Goal: Task Accomplishment & Management: Manage account settings

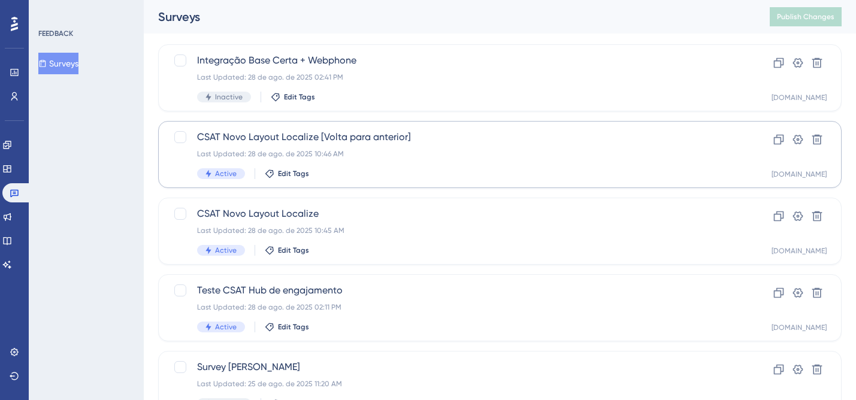
scroll to position [69, 0]
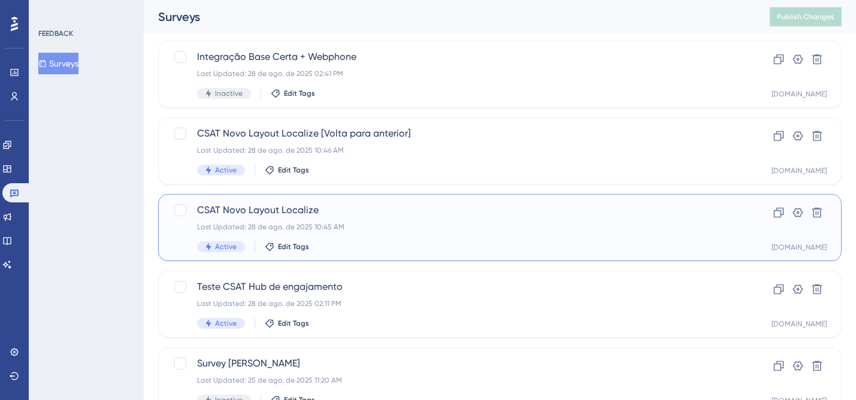
click at [699, 235] on div "CSAT Novo Layout Localize Last Updated: 28 de ago. de 2025 10:45 AM Active Edit…" at bounding box center [452, 227] width 510 height 49
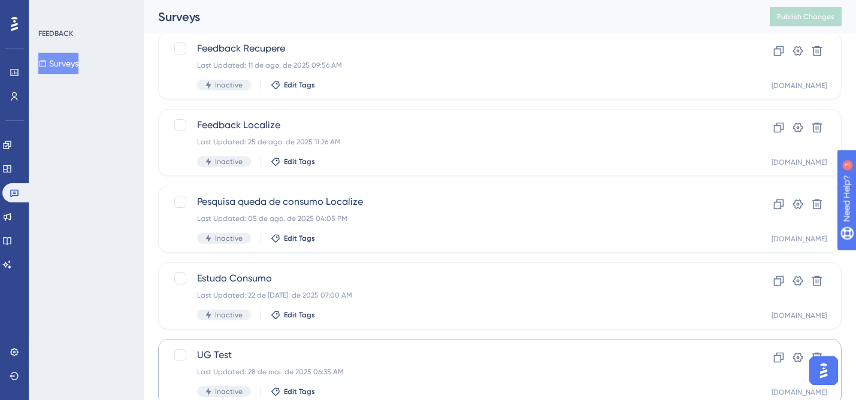
scroll to position [530, 0]
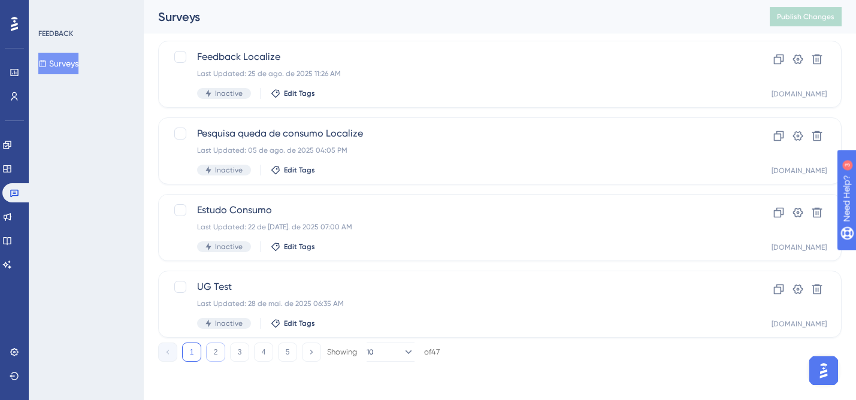
click at [214, 347] on button "2" at bounding box center [215, 352] width 19 height 19
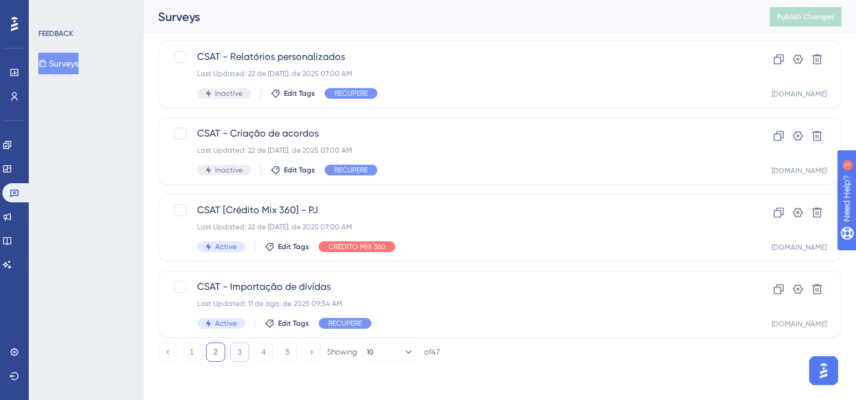
click at [232, 352] on button "3" at bounding box center [239, 352] width 19 height 19
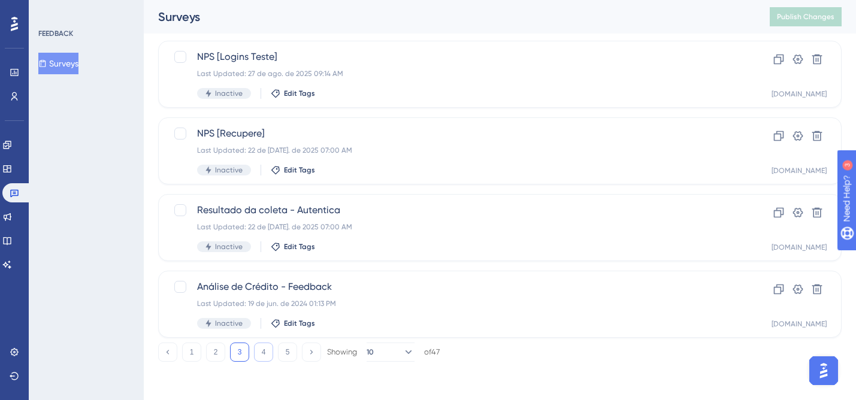
click at [262, 356] on button "4" at bounding box center [263, 352] width 19 height 19
click at [287, 352] on button "5" at bounding box center [287, 352] width 19 height 19
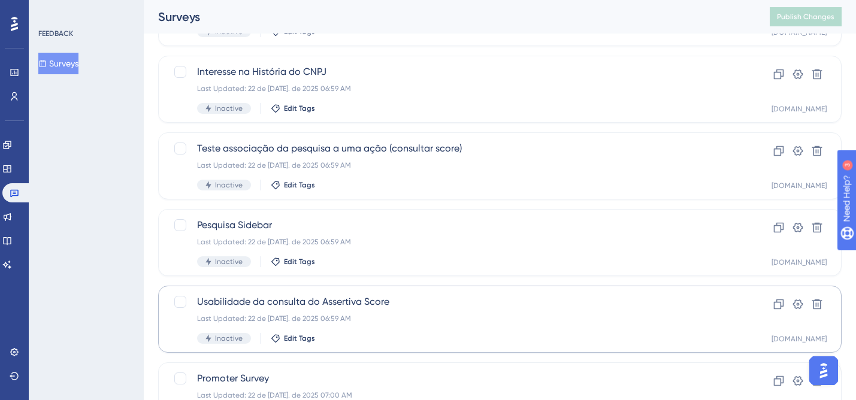
scroll to position [300, 0]
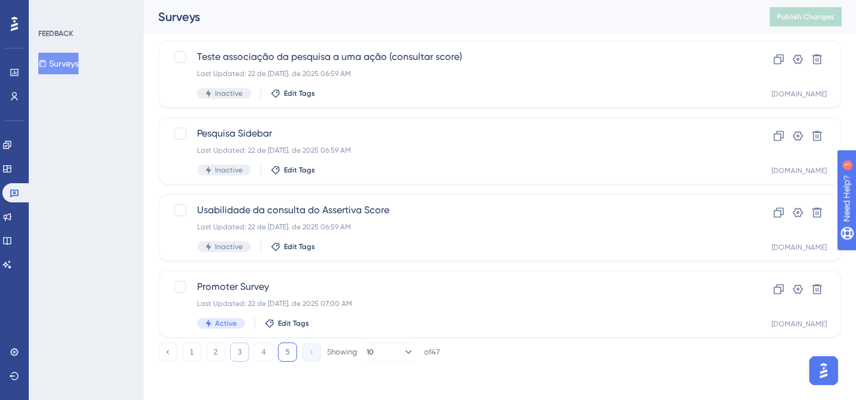
click at [243, 355] on button "3" at bounding box center [239, 352] width 19 height 19
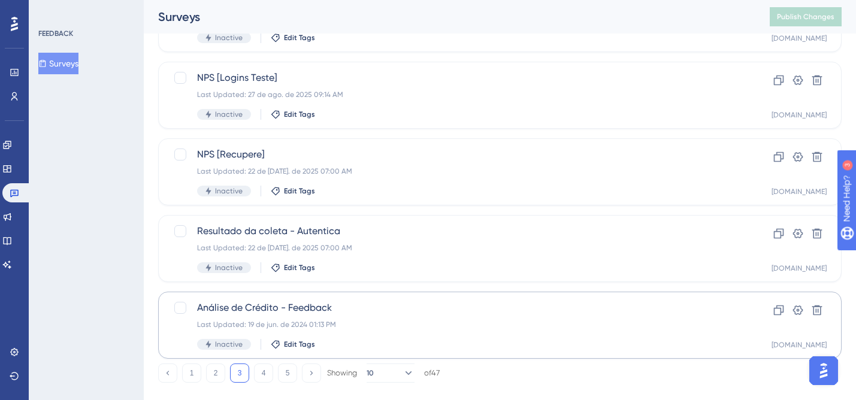
scroll to position [530, 0]
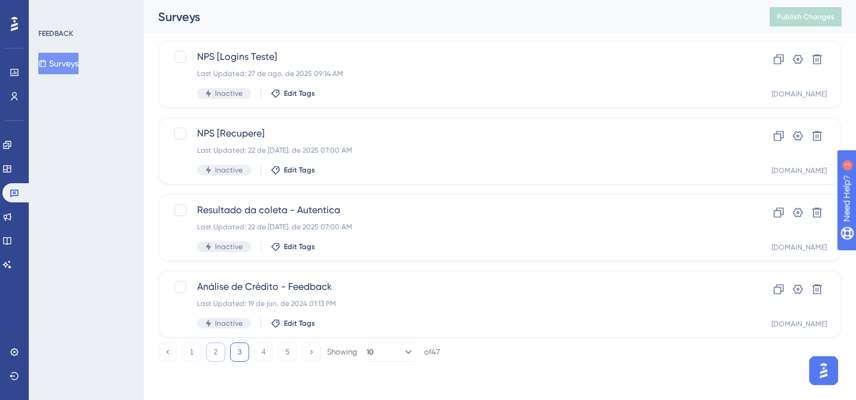
click at [215, 356] on button "2" at bounding box center [215, 352] width 19 height 19
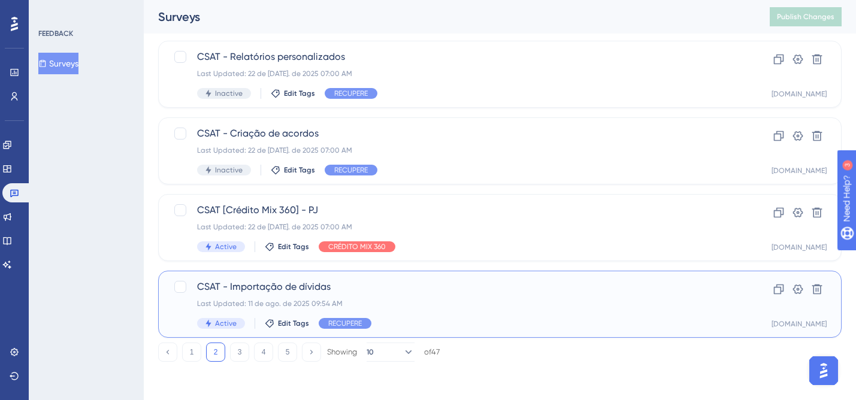
click at [677, 302] on div "Last Updated: 11 de ago. de 2025 09:54 AM" at bounding box center [452, 304] width 510 height 10
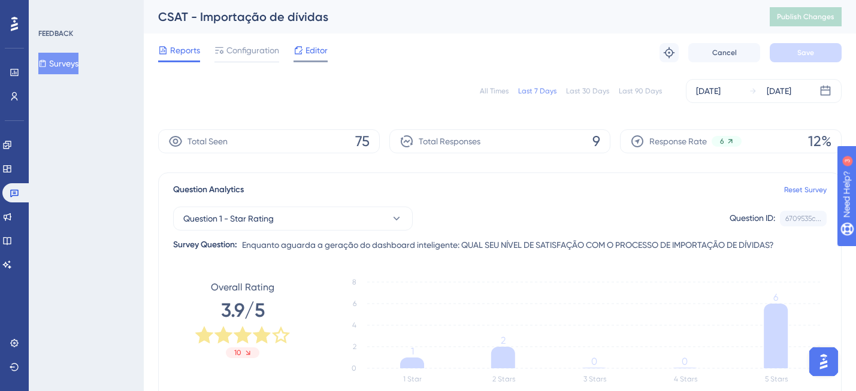
click at [323, 53] on span "Editor" at bounding box center [317, 50] width 22 height 14
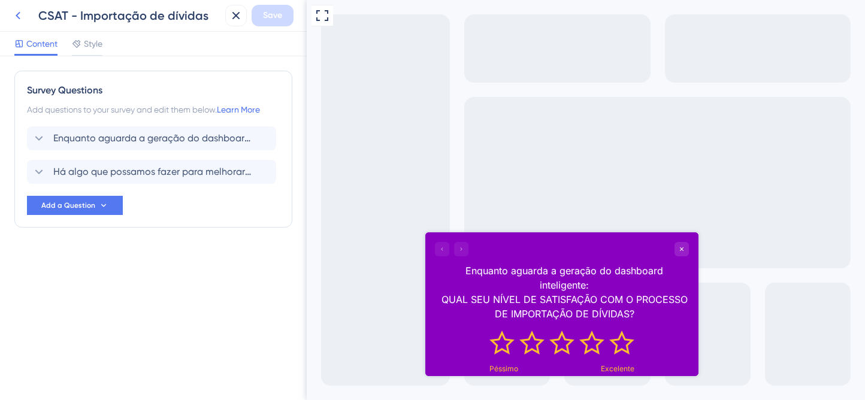
click at [17, 14] on icon at bounding box center [18, 16] width 5 height 8
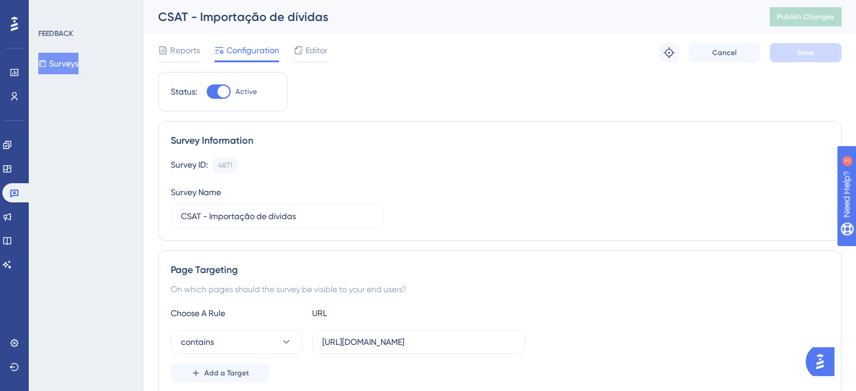
click at [222, 92] on div at bounding box center [223, 92] width 12 height 12
click at [207, 92] on input "Active" at bounding box center [206, 92] width 1 height 1
checkbox input "false"
click at [807, 58] on button "Save" at bounding box center [806, 52] width 72 height 19
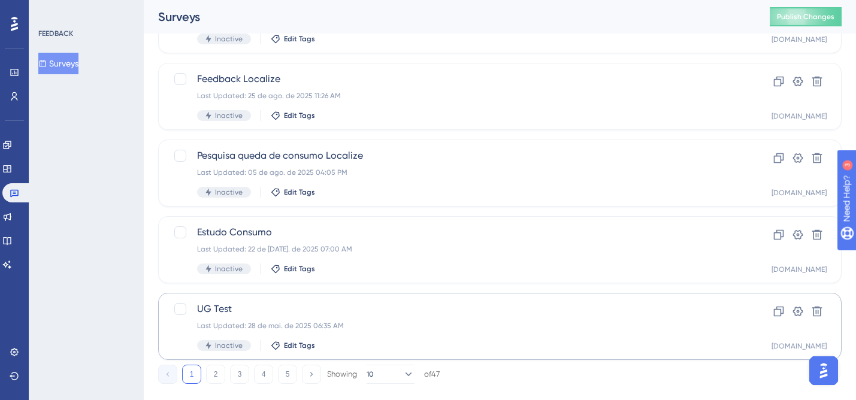
scroll to position [530, 0]
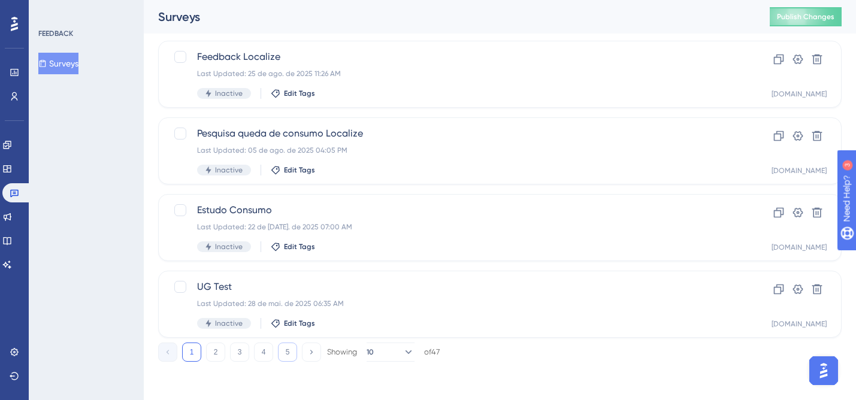
click at [292, 355] on button "5" at bounding box center [287, 352] width 19 height 19
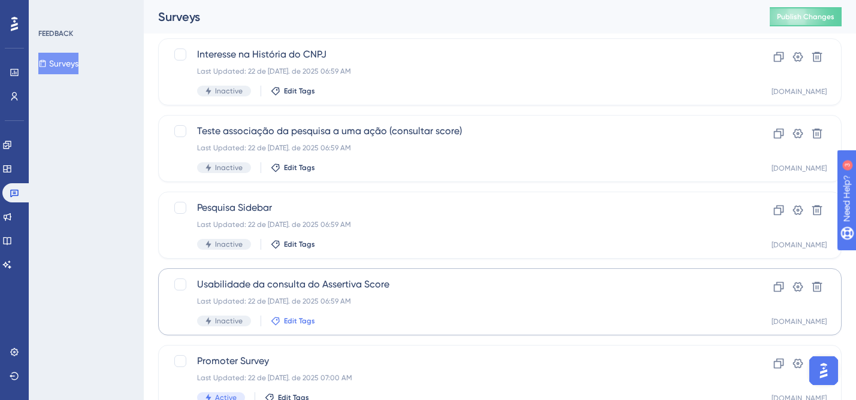
scroll to position [273, 0]
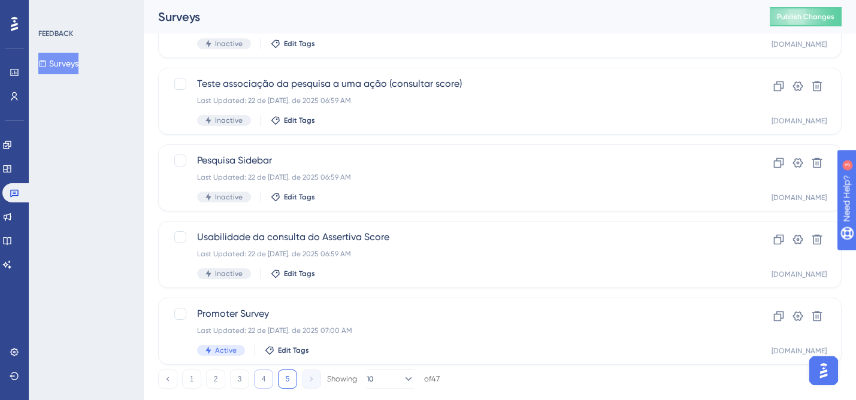
click at [261, 377] on button "4" at bounding box center [263, 379] width 19 height 19
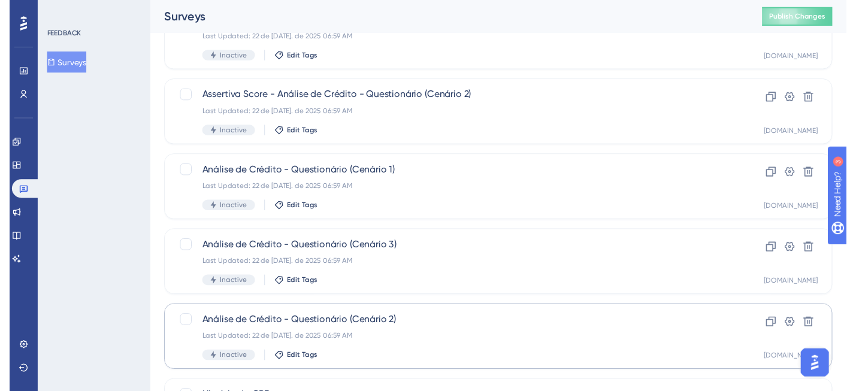
scroll to position [0, 0]
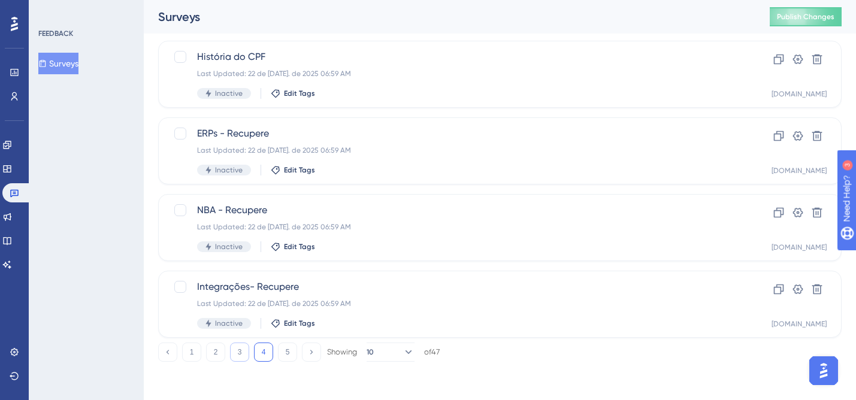
click at [246, 353] on button "3" at bounding box center [239, 352] width 19 height 19
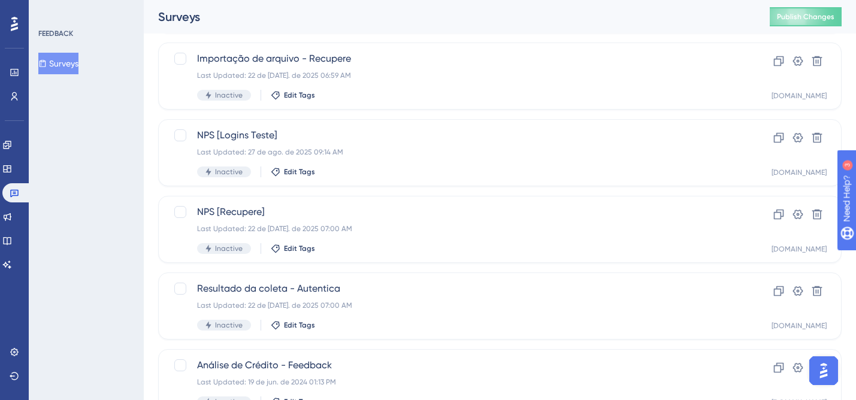
scroll to position [530, 0]
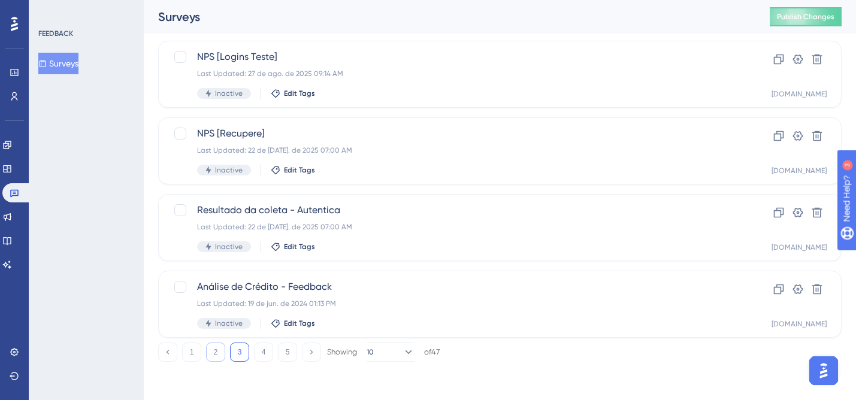
click at [212, 350] on button "2" at bounding box center [215, 352] width 19 height 19
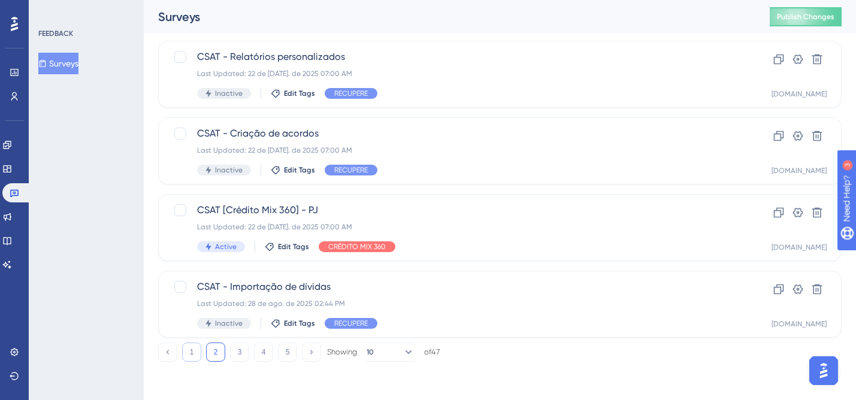
click at [187, 361] on button "1" at bounding box center [191, 352] width 19 height 19
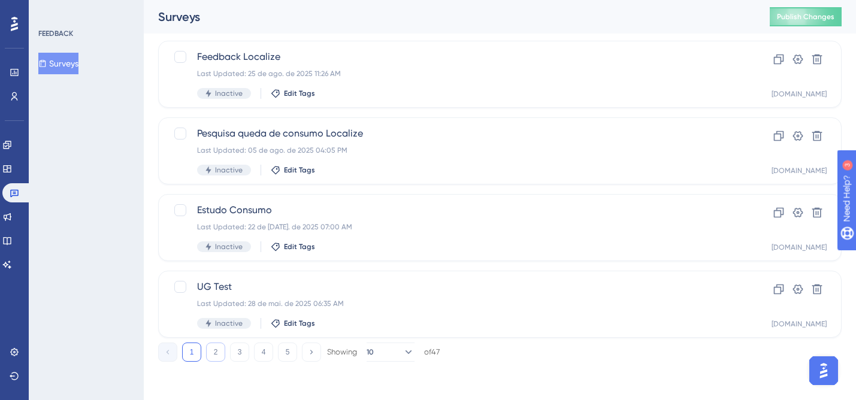
click at [217, 349] on button "2" at bounding box center [215, 352] width 19 height 19
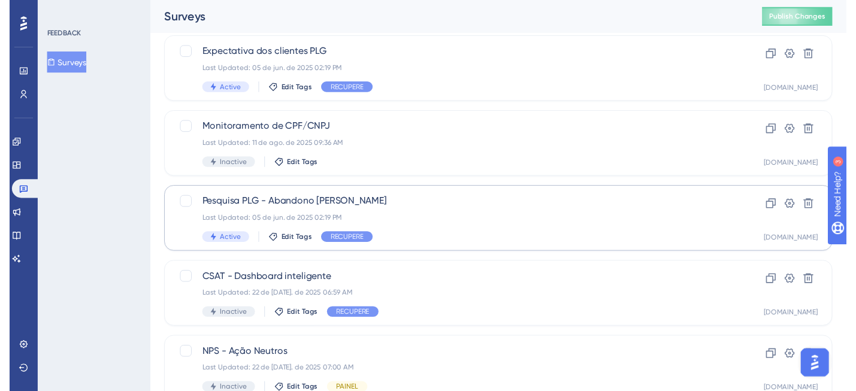
scroll to position [0, 0]
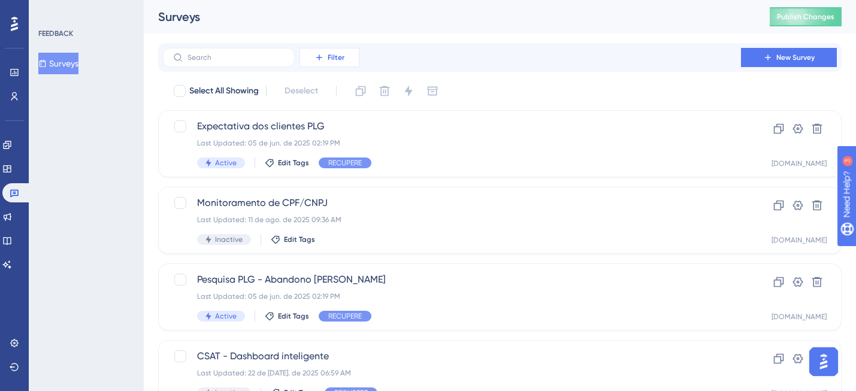
click at [330, 55] on span "Filter" at bounding box center [336, 58] width 17 height 10
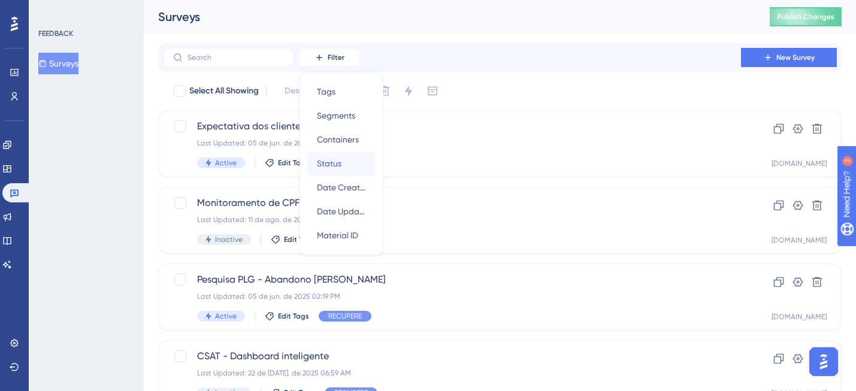
click at [343, 165] on div "Status Status" at bounding box center [341, 164] width 49 height 24
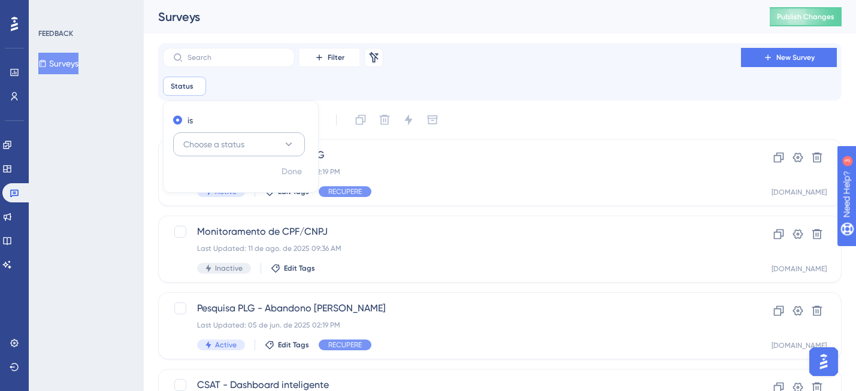
click at [223, 143] on span "Choose a status" at bounding box center [213, 144] width 61 height 14
click at [216, 177] on div "Active Active" at bounding box center [239, 181] width 97 height 24
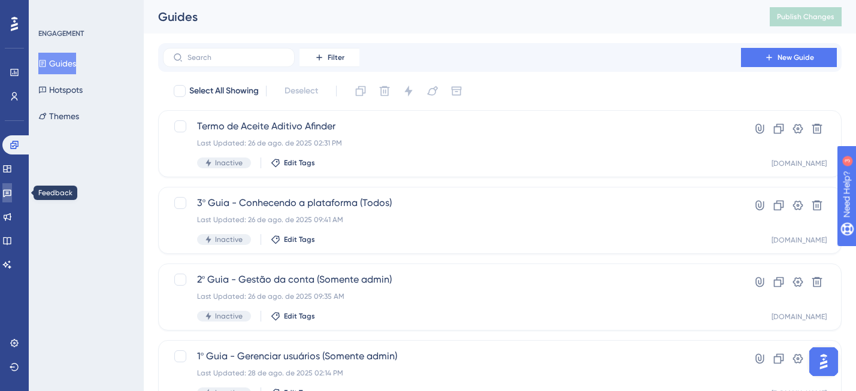
click at [12, 197] on icon at bounding box center [7, 193] width 10 height 10
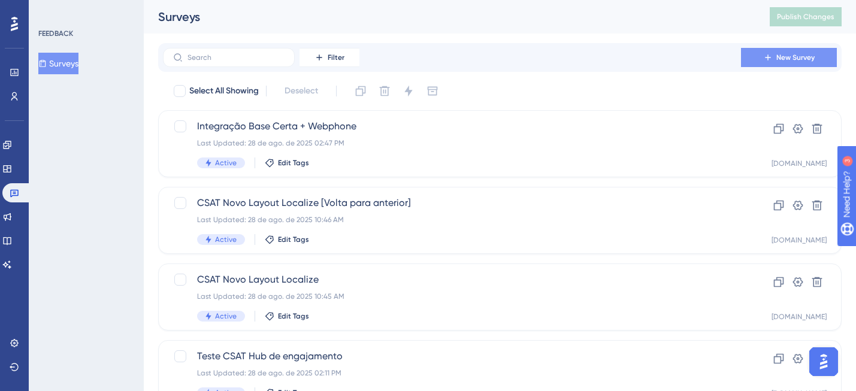
click at [791, 58] on span "New Survey" at bounding box center [795, 58] width 38 height 10
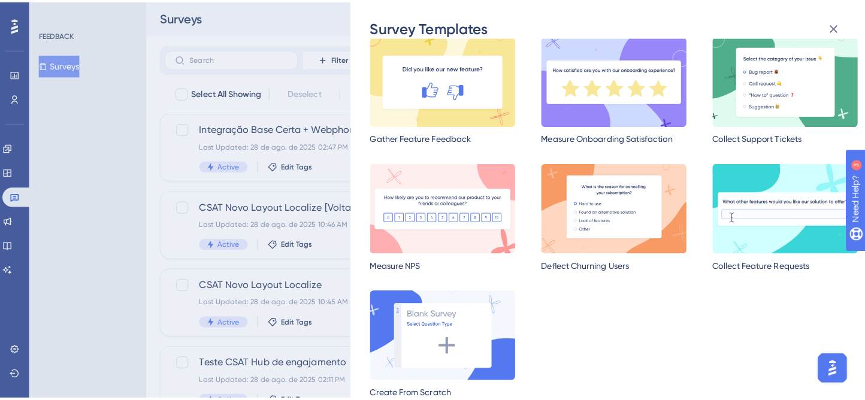
scroll to position [59, 0]
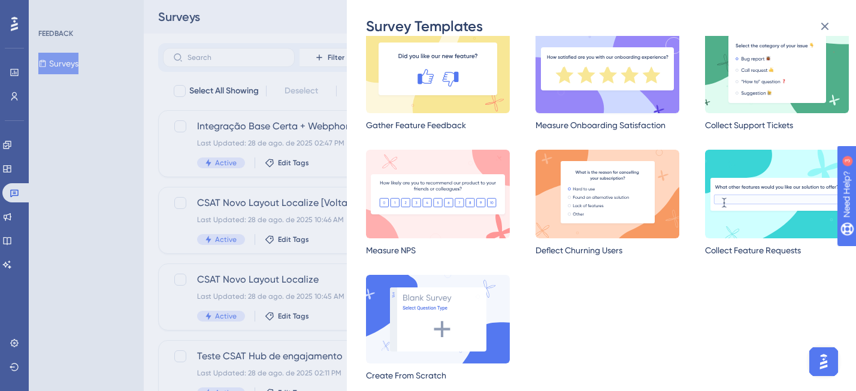
click at [622, 102] on img at bounding box center [608, 69] width 144 height 89
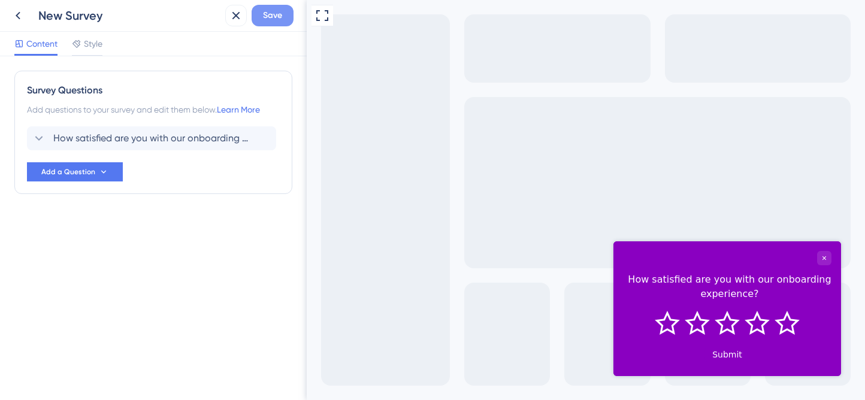
click at [273, 17] on span "Save" at bounding box center [272, 15] width 19 height 14
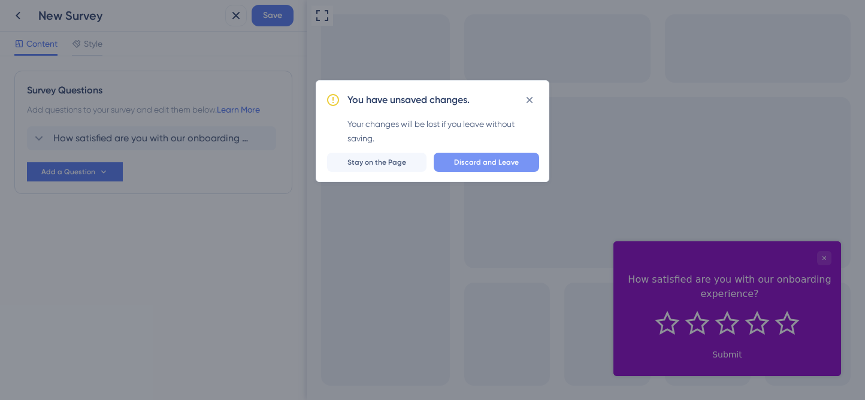
click at [485, 168] on button "Discard and Leave" at bounding box center [486, 162] width 105 height 19
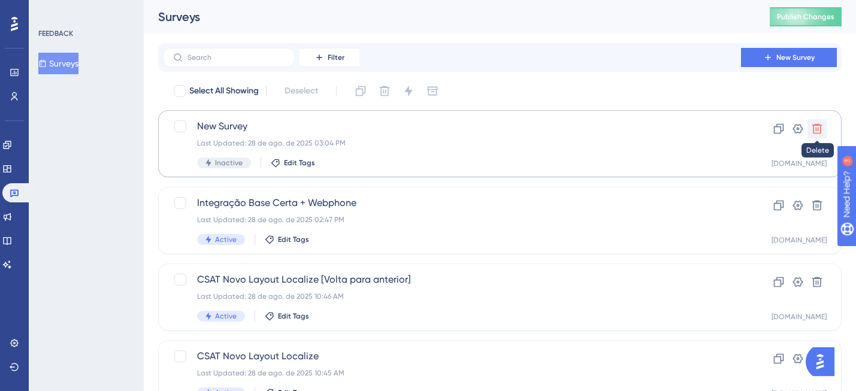
click at [817, 128] on icon at bounding box center [817, 129] width 10 height 10
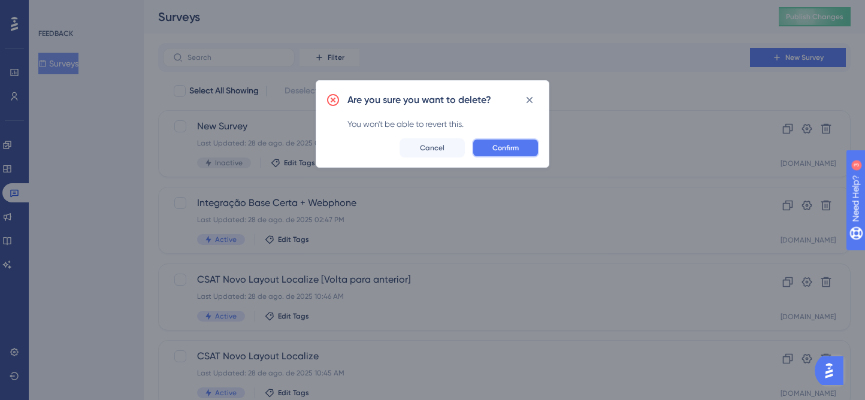
click at [509, 149] on span "Confirm" at bounding box center [505, 148] width 26 height 10
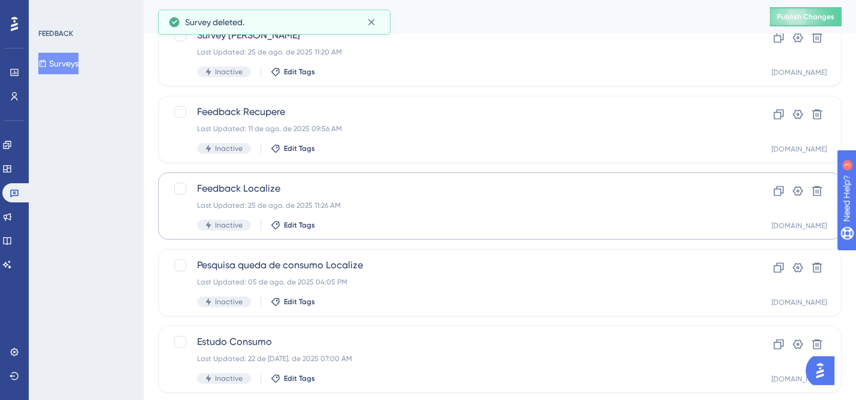
scroll to position [530, 0]
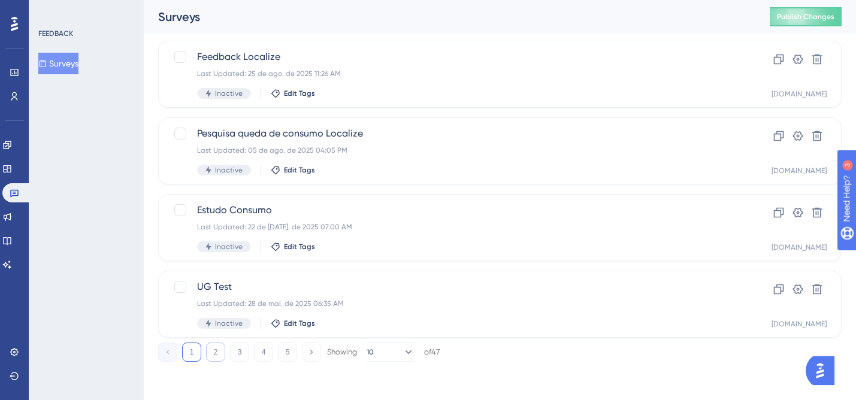
click at [214, 352] on button "2" at bounding box center [215, 352] width 19 height 19
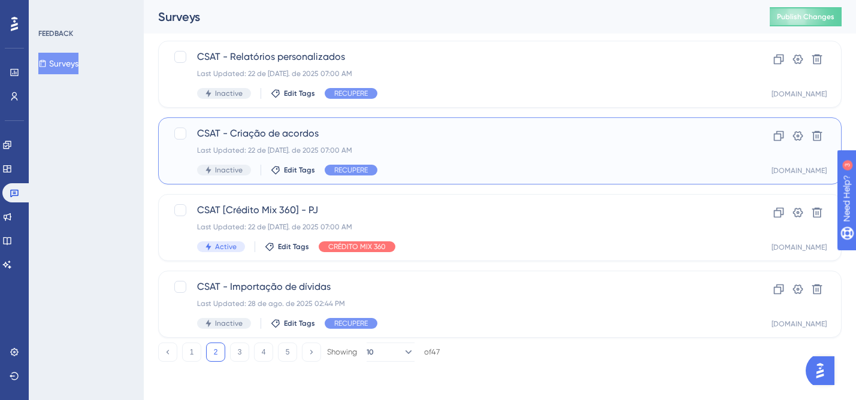
click at [667, 144] on div "CSAT - Criação de acordos Last Updated: 22 de jul. de 2025 07:00 AM Inactive Ed…" at bounding box center [452, 150] width 510 height 49
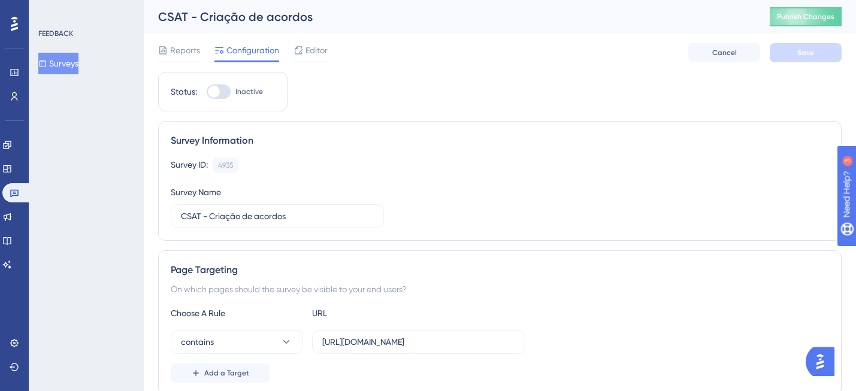
click at [227, 92] on div at bounding box center [219, 91] width 24 height 14
click at [207, 92] on input "Inactive" at bounding box center [206, 92] width 1 height 1
checkbox input "true"
click at [803, 50] on span "Save" at bounding box center [805, 53] width 17 height 10
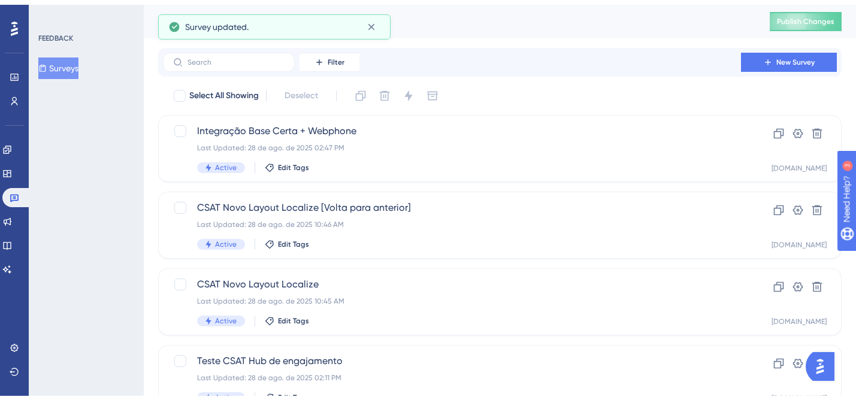
scroll to position [491, 0]
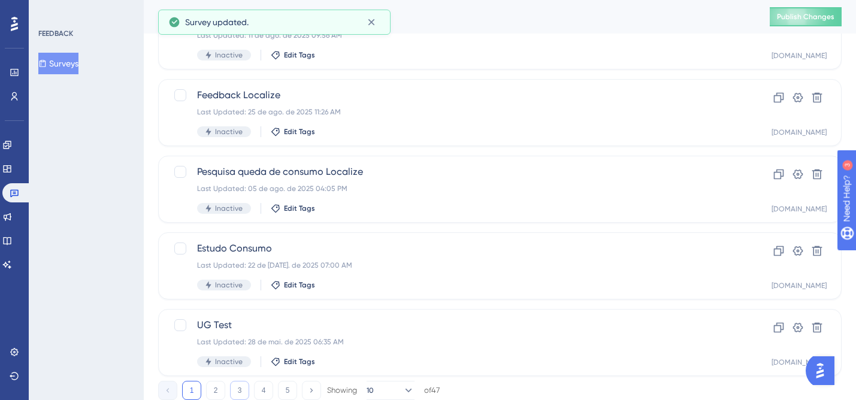
click at [235, 391] on button "3" at bounding box center [239, 390] width 19 height 19
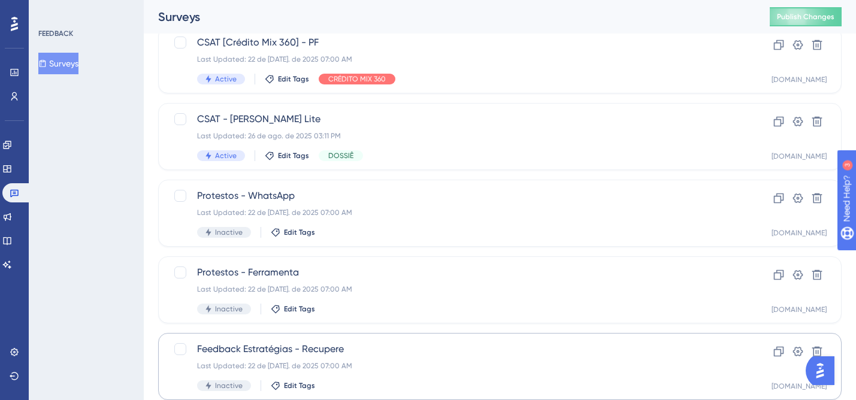
scroll to position [37, 0]
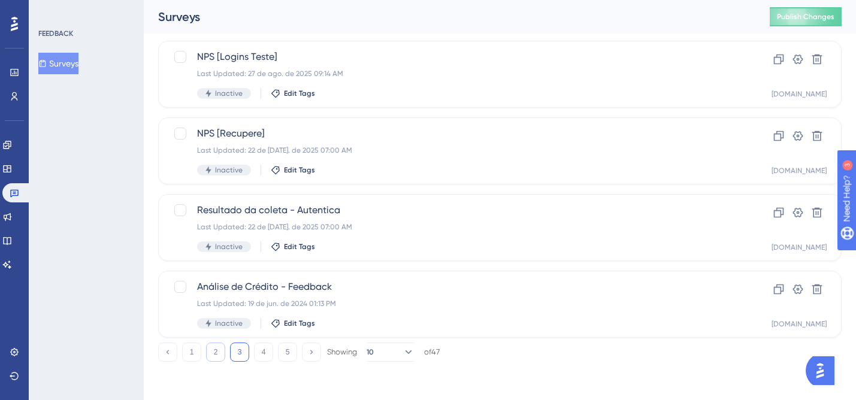
click at [222, 348] on button "2" at bounding box center [215, 352] width 19 height 19
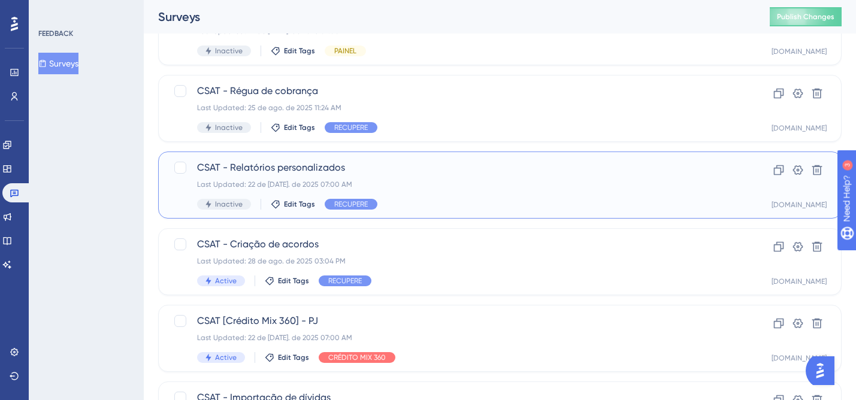
click at [604, 180] on div "Last Updated: 22 de [DATE]. de 2025 07:00 AM" at bounding box center [452, 185] width 510 height 10
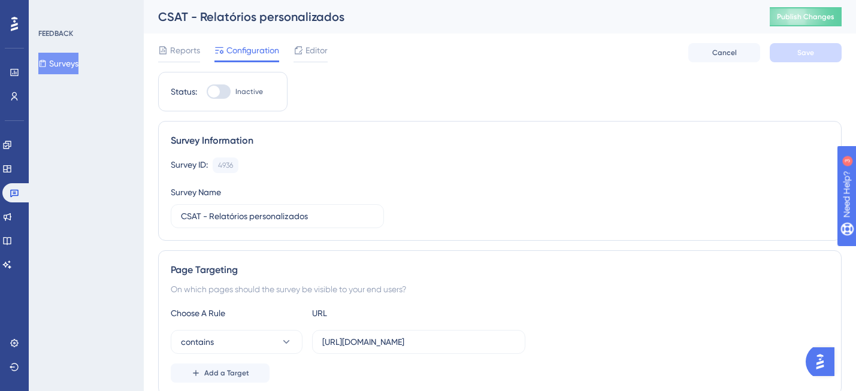
click at [230, 90] on div at bounding box center [219, 91] width 24 height 14
click at [207, 92] on input "Inactive" at bounding box center [206, 92] width 1 height 1
checkbox input "true"
click at [795, 51] on button "Save" at bounding box center [806, 52] width 72 height 19
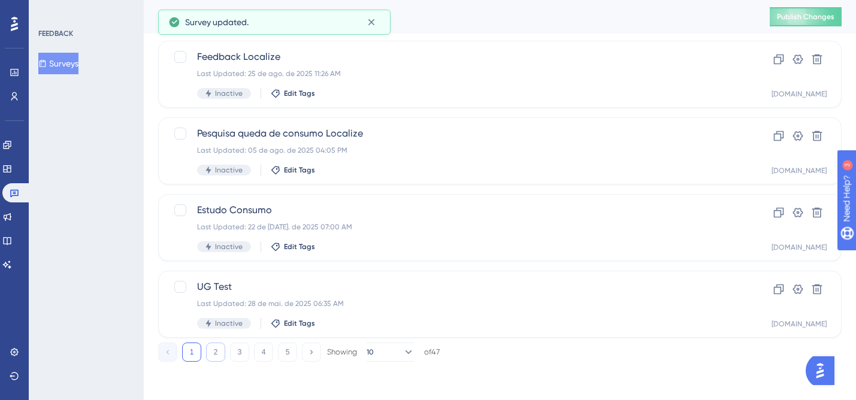
click at [207, 354] on button "2" at bounding box center [215, 352] width 19 height 19
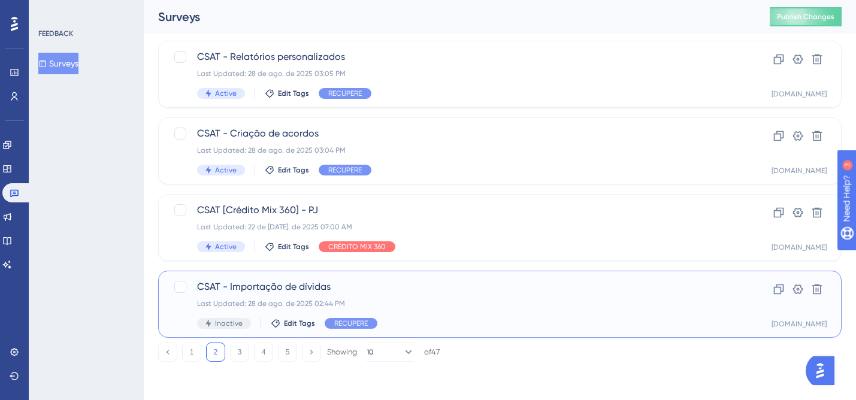
click at [548, 294] on span "CSAT - Importação de dívidas" at bounding box center [452, 287] width 510 height 14
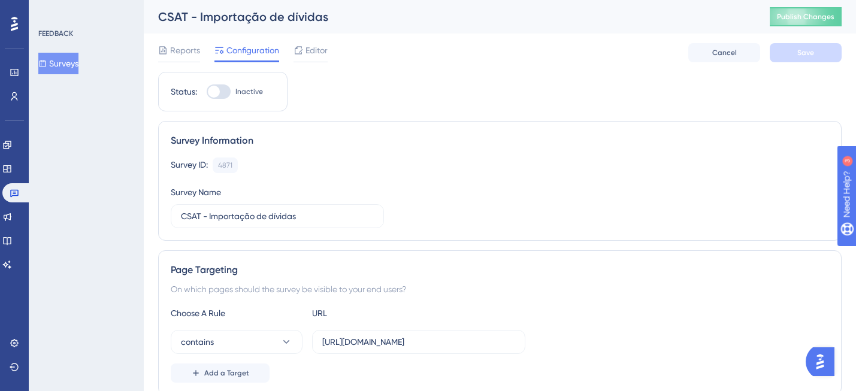
click at [225, 94] on div at bounding box center [219, 91] width 24 height 14
click at [207, 92] on input "Inactive" at bounding box center [206, 92] width 1 height 1
checkbox input "true"
click at [784, 55] on button "Save" at bounding box center [806, 52] width 72 height 19
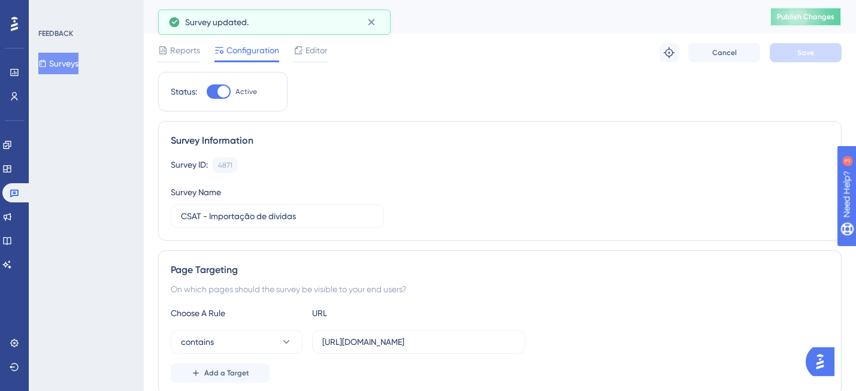
click at [801, 15] on span "Publish Changes" at bounding box center [806, 17] width 58 height 10
click at [444, 68] on div "Reports Configuration Editor Troubleshoot Cancel Save" at bounding box center [500, 53] width 684 height 38
click at [10, 191] on icon at bounding box center [15, 193] width 10 height 10
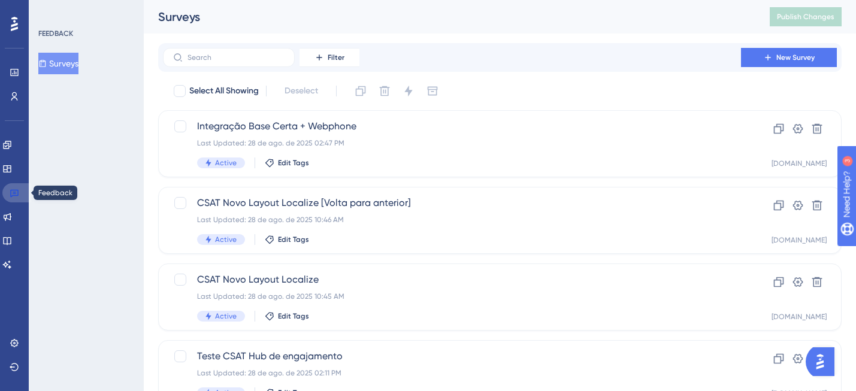
click at [14, 197] on icon at bounding box center [15, 193] width 10 height 10
click at [227, 64] on label at bounding box center [229, 57] width 132 height 19
click at [227, 62] on input "text" at bounding box center [236, 57] width 97 height 8
drag, startPoint x: 332, startPoint y: 65, endPoint x: 323, endPoint y: 69, distance: 10.5
click at [332, 65] on button "Filter" at bounding box center [330, 57] width 60 height 19
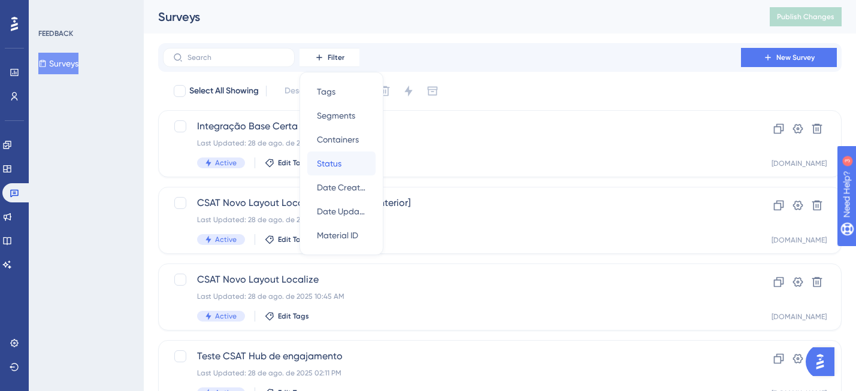
click at [332, 159] on span "Status" at bounding box center [329, 163] width 25 height 14
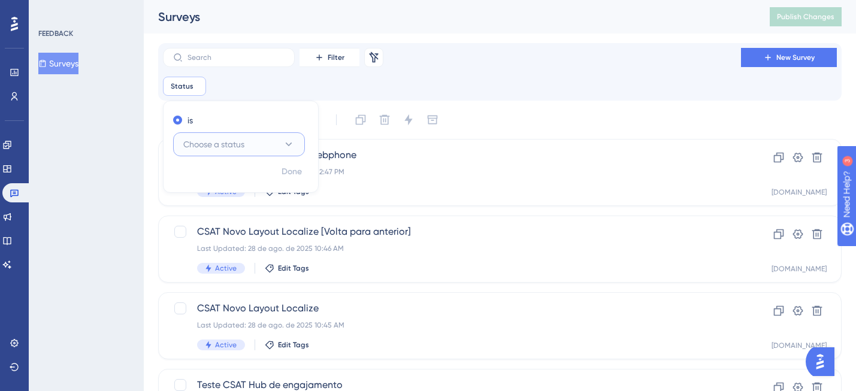
click at [244, 133] on button "Choose a status" at bounding box center [239, 144] width 132 height 24
click at [246, 170] on div "Active Active" at bounding box center [239, 181] width 97 height 24
click at [297, 169] on span "Done" at bounding box center [292, 172] width 20 height 14
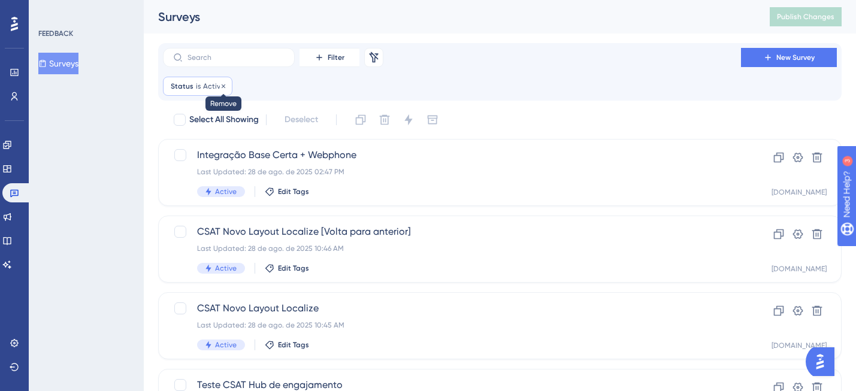
click at [222, 86] on icon at bounding box center [224, 86] width 4 height 4
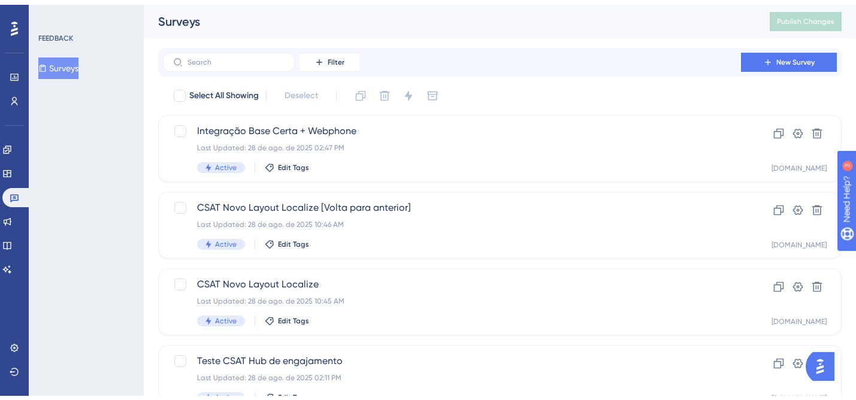
scroll to position [530, 0]
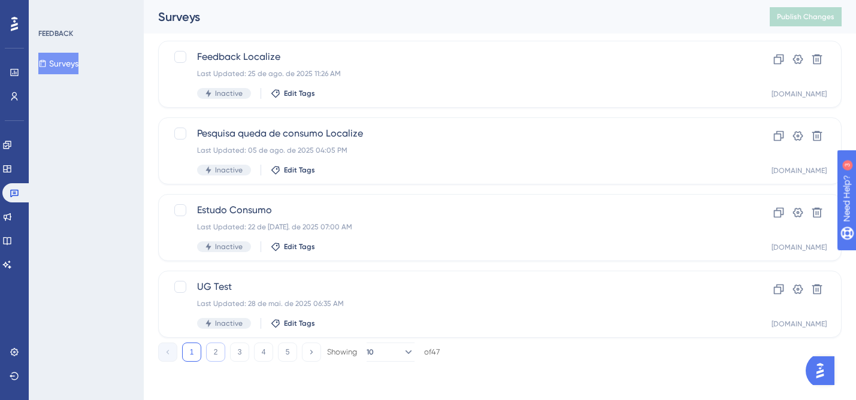
click at [208, 346] on button "2" at bounding box center [215, 352] width 19 height 19
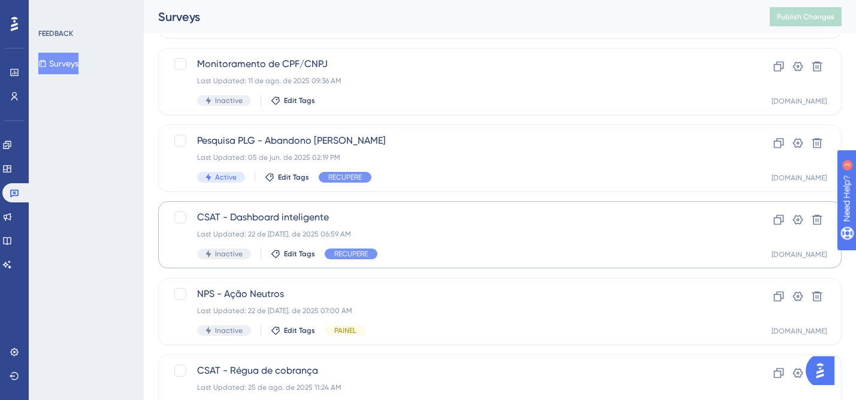
scroll to position [240, 0]
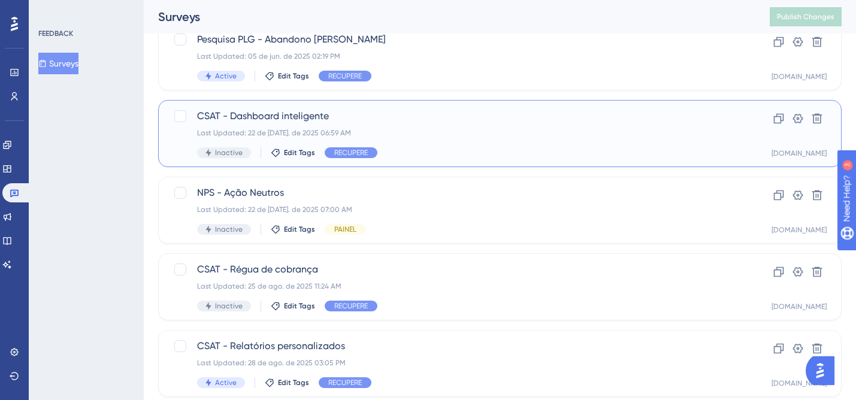
click at [667, 145] on div "CSAT - Dashboard inteligente Last Updated: 22 de jul. de 2025 06:59 AM Inactive…" at bounding box center [452, 133] width 510 height 49
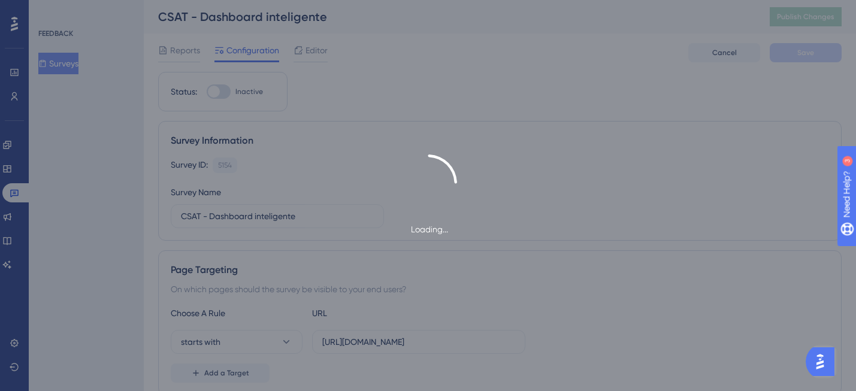
click at [415, 125] on div "Loading..." at bounding box center [428, 195] width 856 height 391
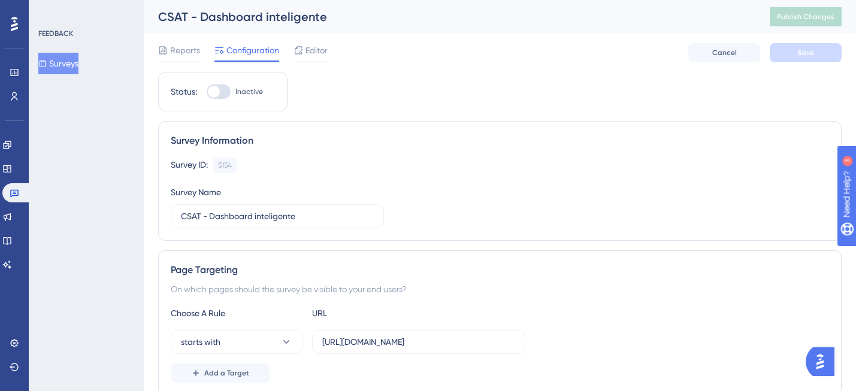
click at [225, 92] on div at bounding box center [219, 91] width 24 height 14
click at [207, 92] on input "Inactive" at bounding box center [206, 92] width 1 height 1
checkbox input "true"
click at [806, 49] on span "Save" at bounding box center [805, 53] width 17 height 10
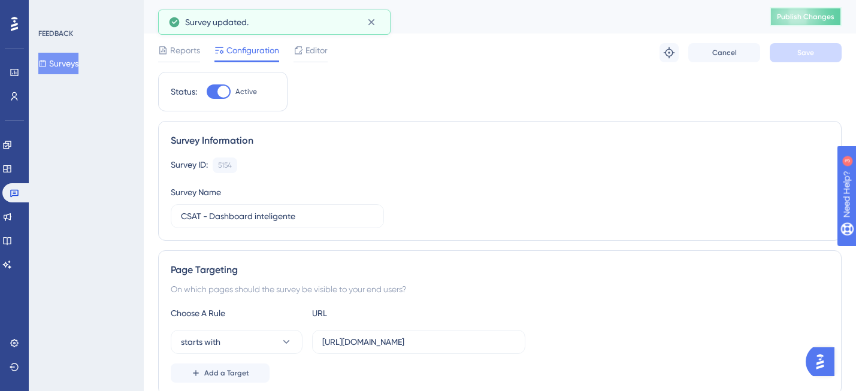
click at [801, 7] on button "Publish Changes" at bounding box center [806, 16] width 72 height 19
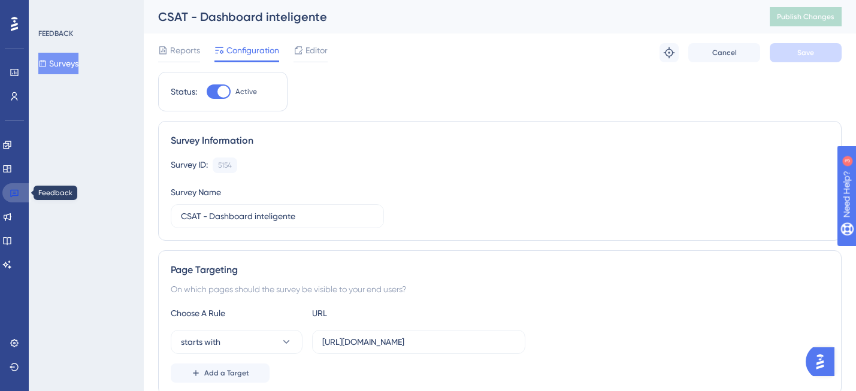
click at [20, 192] on link at bounding box center [16, 192] width 29 height 19
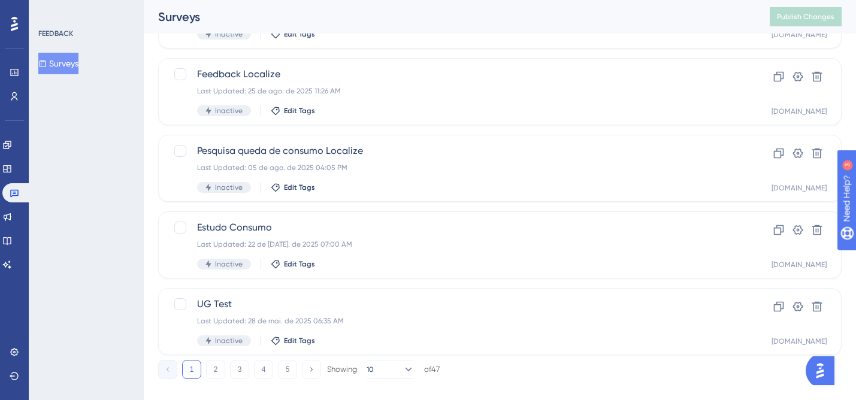
scroll to position [530, 0]
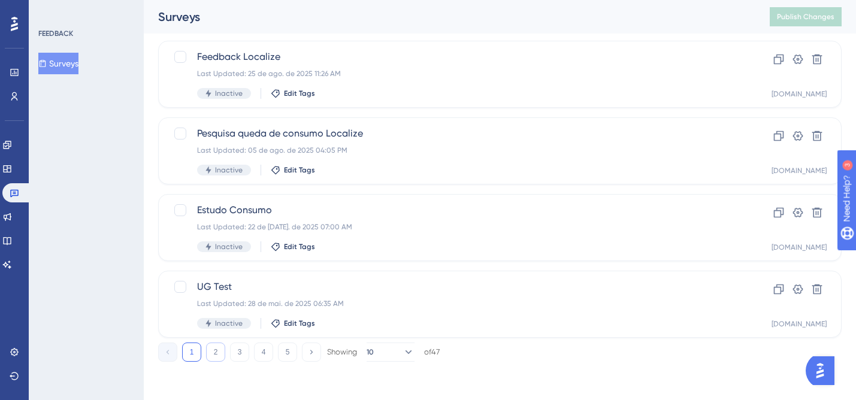
click at [208, 350] on button "2" at bounding box center [215, 352] width 19 height 19
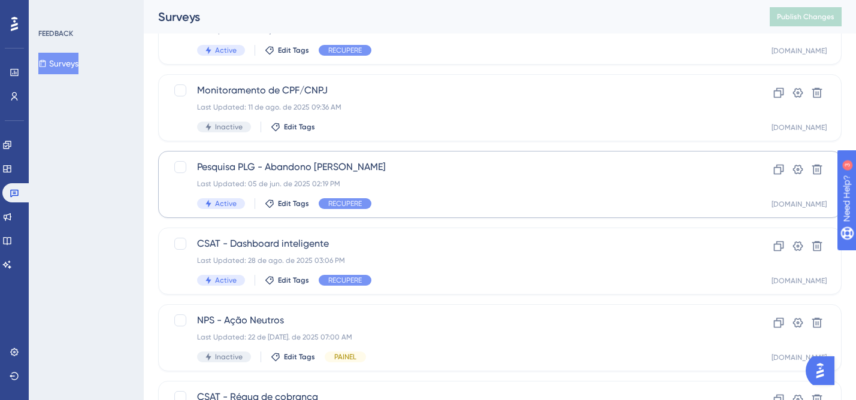
scroll to position [170, 0]
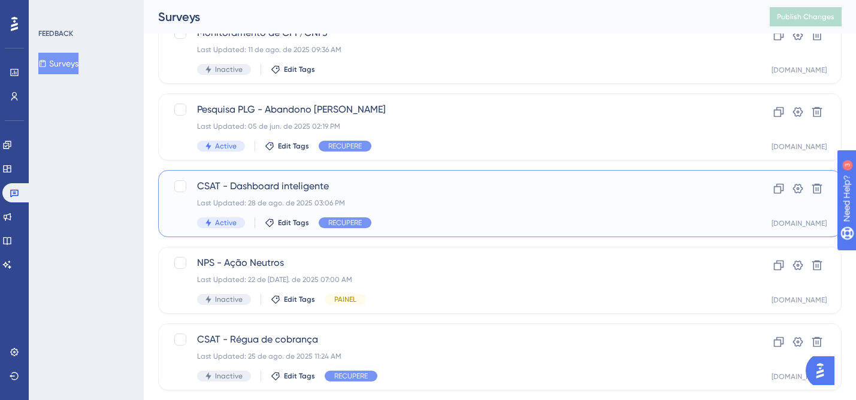
click at [660, 219] on div "Active Edit Tags RECUPERE" at bounding box center [452, 222] width 510 height 11
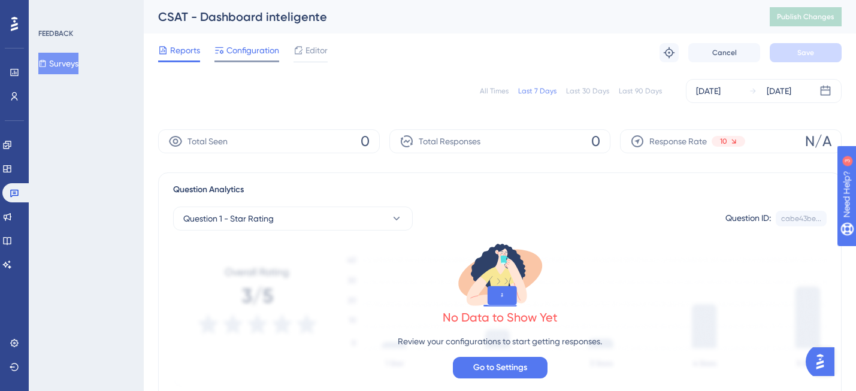
click at [250, 54] on span "Configuration" at bounding box center [252, 50] width 53 height 14
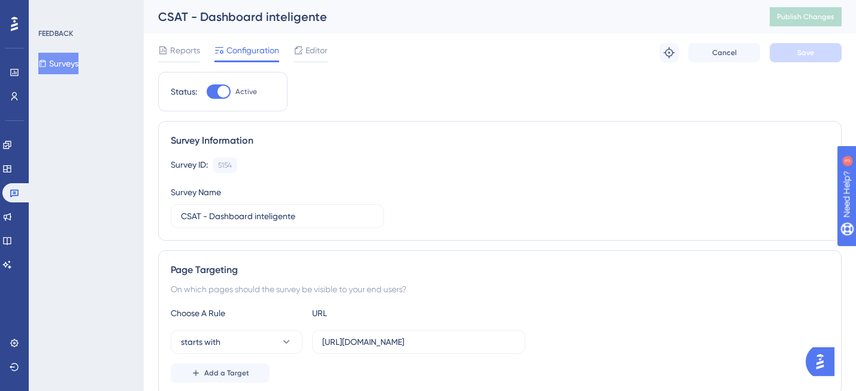
click at [219, 92] on div at bounding box center [223, 92] width 12 height 12
click at [207, 92] on input "Active" at bounding box center [206, 92] width 1 height 1
checkbox input "false"
click at [800, 53] on span "Save" at bounding box center [805, 53] width 17 height 10
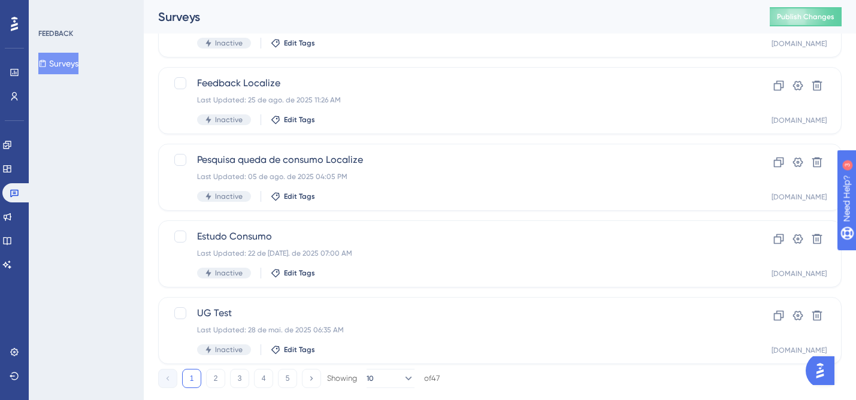
scroll to position [530, 0]
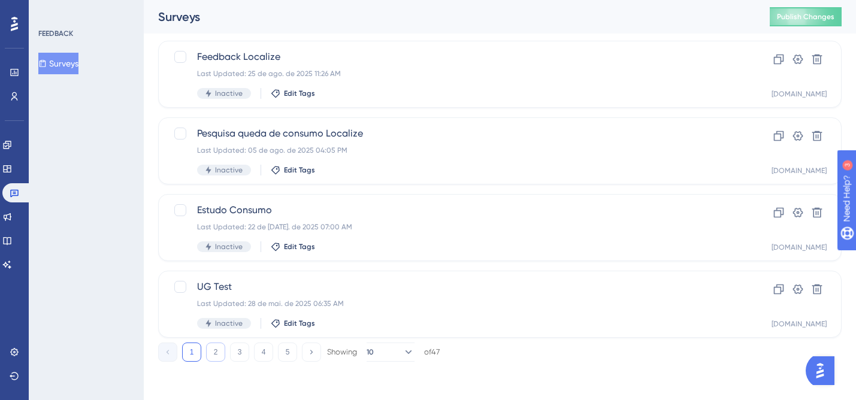
click at [223, 353] on button "2" at bounding box center [215, 352] width 19 height 19
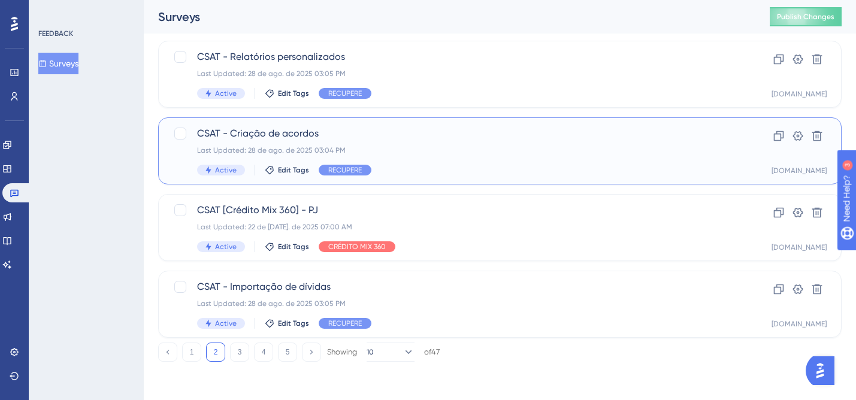
click at [664, 158] on div "CSAT - Criação de acordos Last Updated: 28 de ago. de 2025 03:04 PM Active Edit…" at bounding box center [452, 150] width 510 height 49
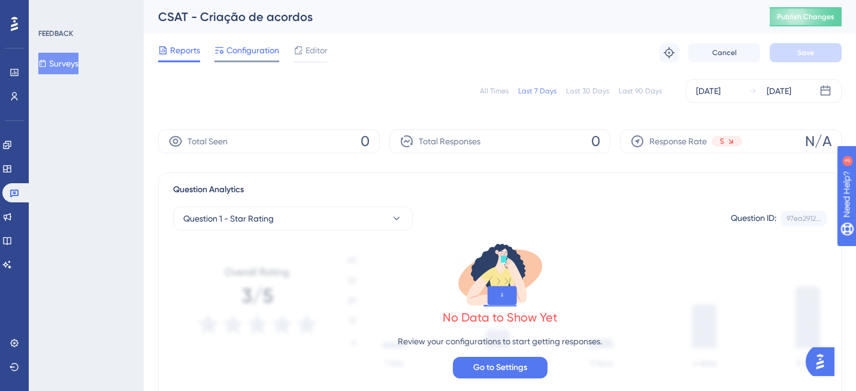
click at [249, 51] on span "Configuration" at bounding box center [252, 50] width 53 height 14
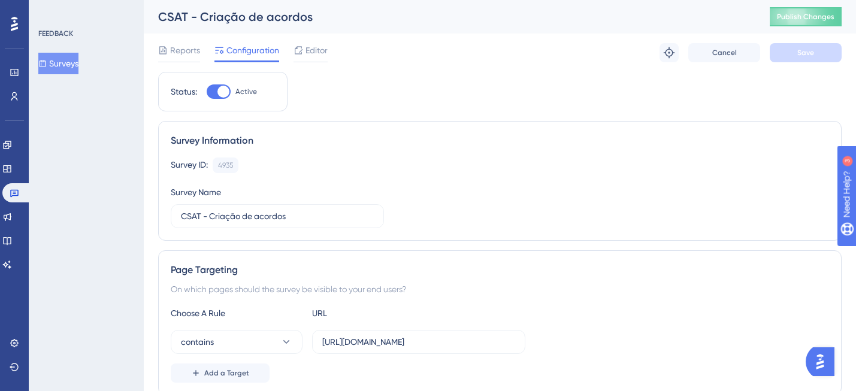
click at [252, 53] on span "Configuration" at bounding box center [252, 50] width 53 height 14
click at [213, 94] on div at bounding box center [219, 91] width 24 height 14
click at [207, 92] on input "Active" at bounding box center [206, 92] width 1 height 1
checkbox input "false"
click at [812, 54] on span "Save" at bounding box center [805, 53] width 17 height 10
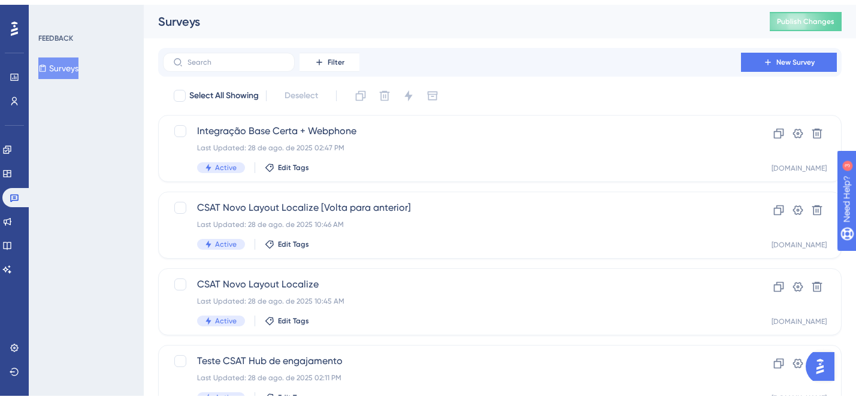
scroll to position [491, 0]
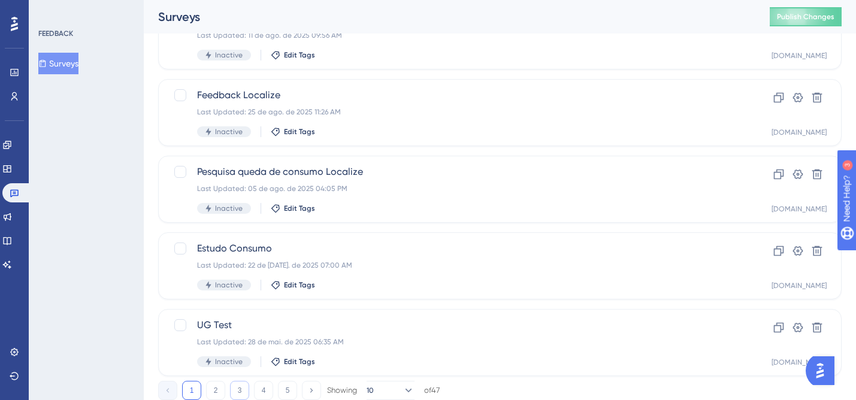
click at [235, 385] on button "3" at bounding box center [239, 390] width 19 height 19
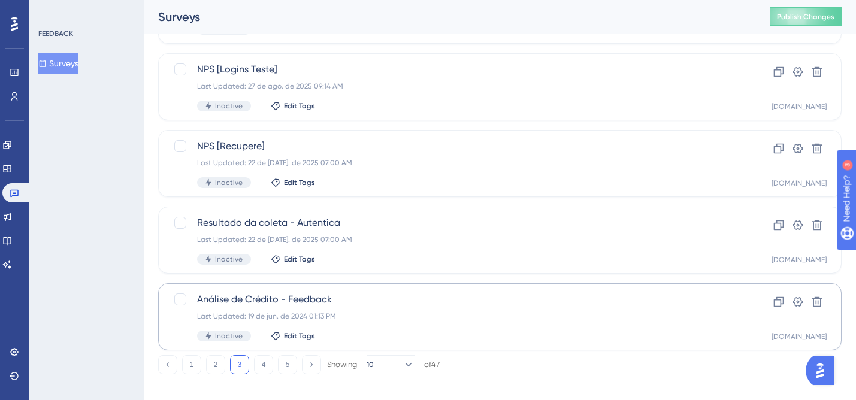
scroll to position [530, 0]
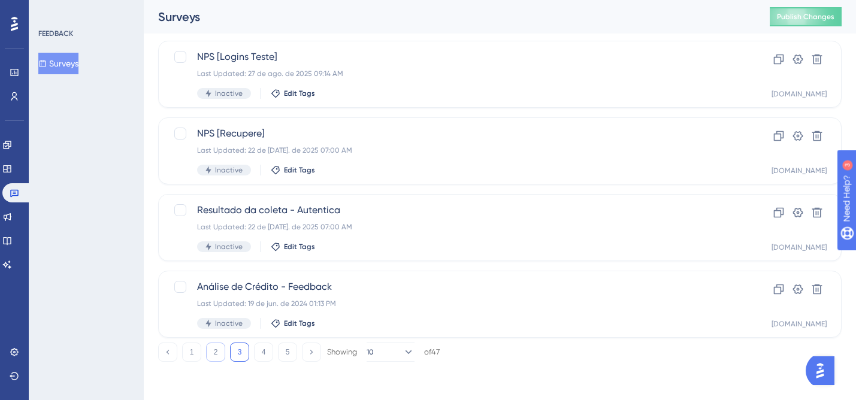
click at [214, 352] on button "2" at bounding box center [215, 352] width 19 height 19
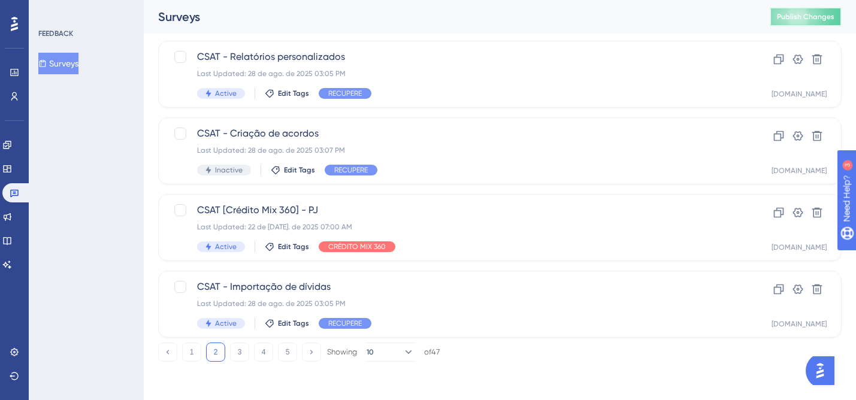
click at [817, 17] on span "Publish Changes" at bounding box center [806, 17] width 58 height 10
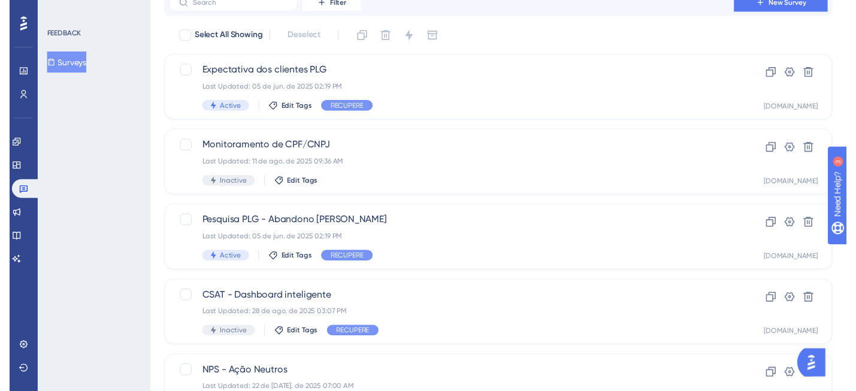
scroll to position [0, 0]
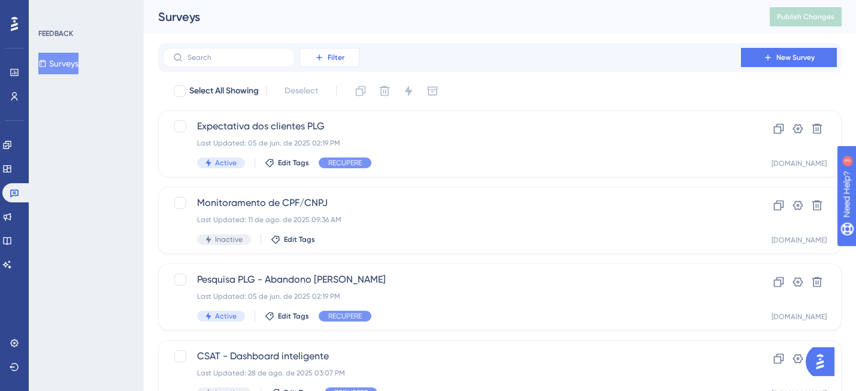
click at [328, 60] on span "Filter" at bounding box center [336, 58] width 17 height 10
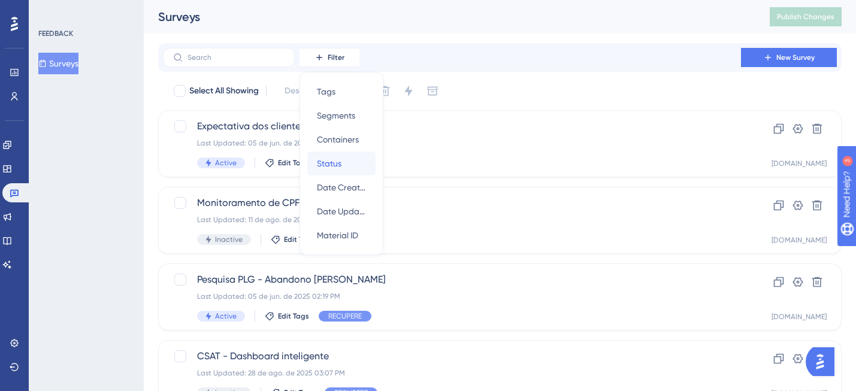
click at [330, 159] on span "Status" at bounding box center [329, 163] width 25 height 14
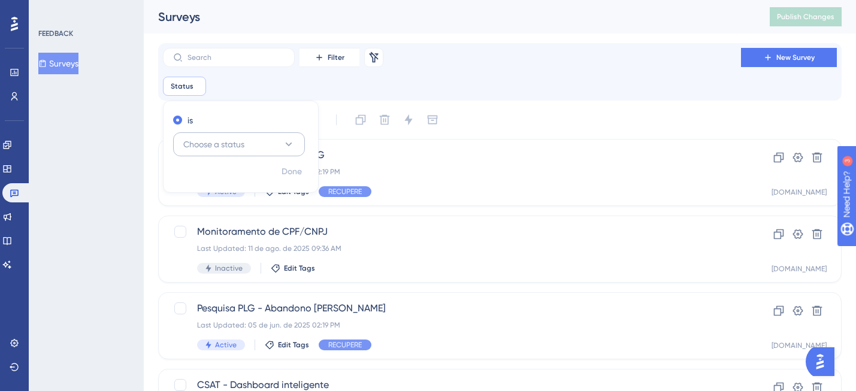
click at [206, 138] on span "Choose a status" at bounding box center [213, 144] width 61 height 14
click at [214, 187] on span "Active" at bounding box center [203, 181] width 24 height 14
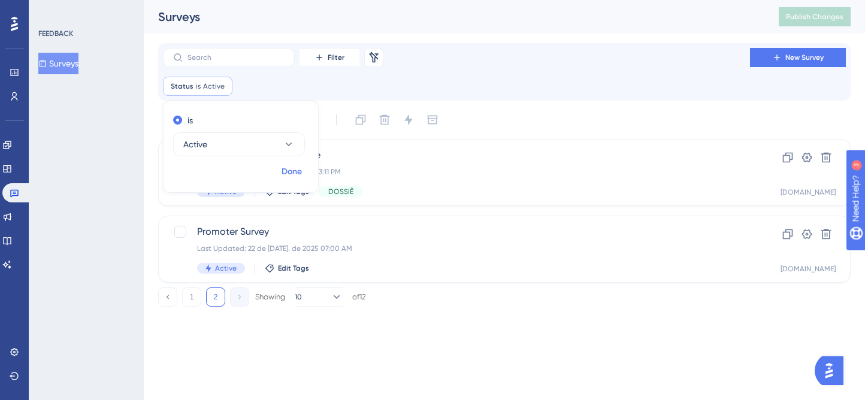
click at [288, 171] on span "Done" at bounding box center [292, 172] width 20 height 14
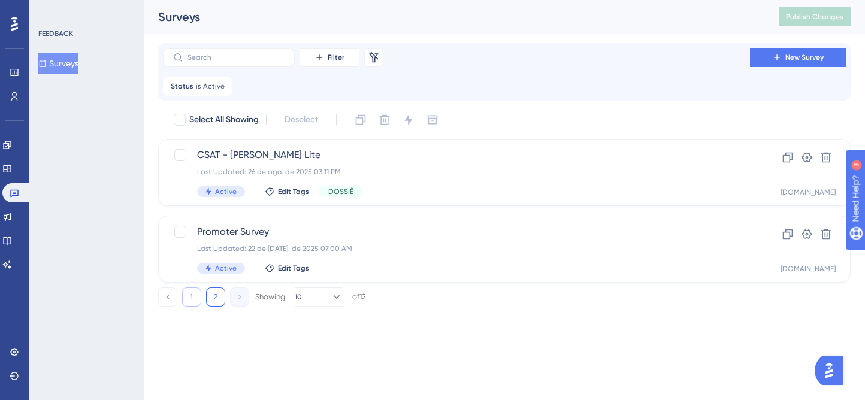
click at [194, 295] on button "1" at bounding box center [191, 297] width 19 height 19
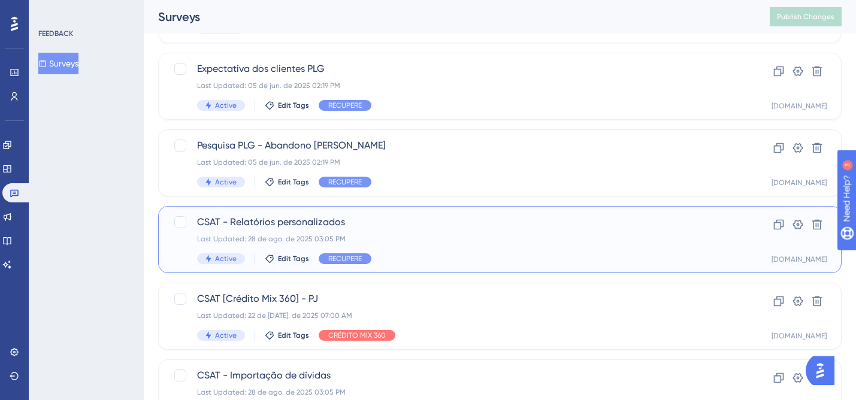
scroll to position [394, 0]
click at [501, 250] on div "CSAT - Relatórios personalizados Last Updated: 28 de ago. de 2025 03:05 PM Acti…" at bounding box center [452, 238] width 510 height 49
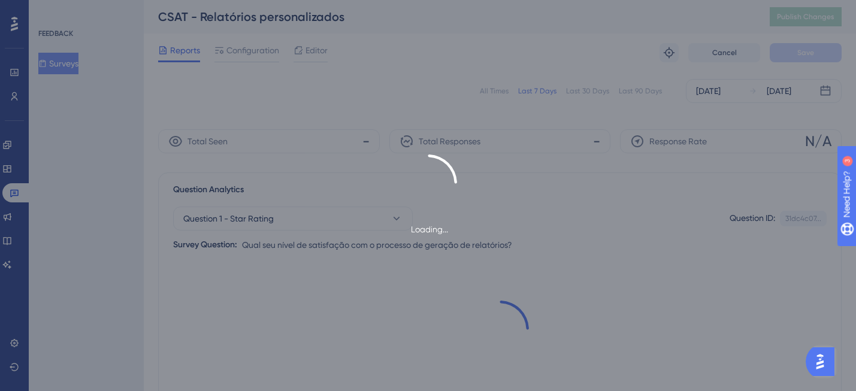
click at [267, 45] on div "Loading..." at bounding box center [428, 195] width 856 height 391
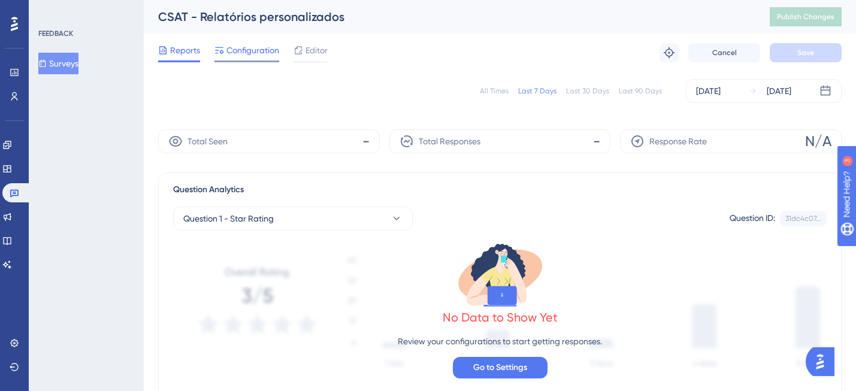
click at [258, 53] on span "Configuration" at bounding box center [252, 50] width 53 height 14
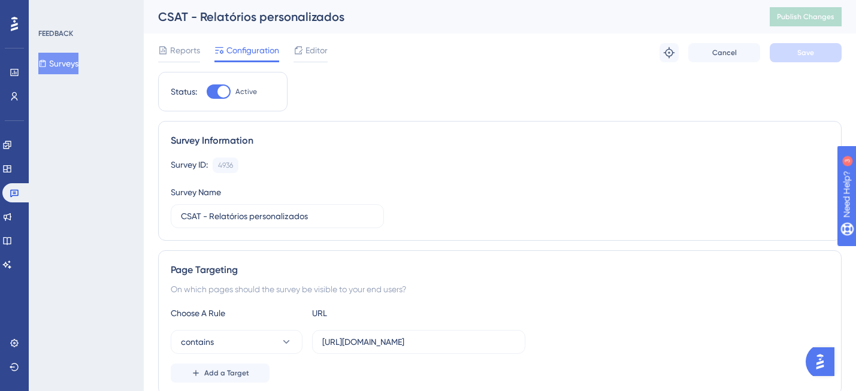
click at [224, 86] on div at bounding box center [223, 92] width 12 height 12
click at [207, 92] on input "Active" at bounding box center [206, 92] width 1 height 1
checkbox input "false"
click at [802, 47] on button "Save" at bounding box center [806, 52] width 72 height 19
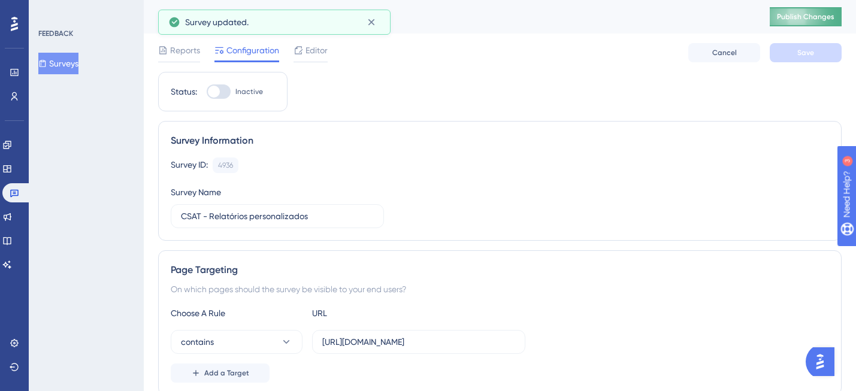
click at [810, 11] on button "Publish Changes" at bounding box center [806, 16] width 72 height 19
